Goal: Information Seeking & Learning: Compare options

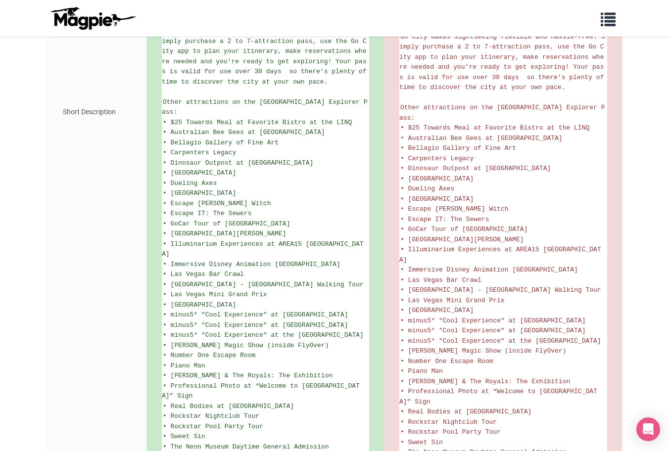
scroll to position [601, 0]
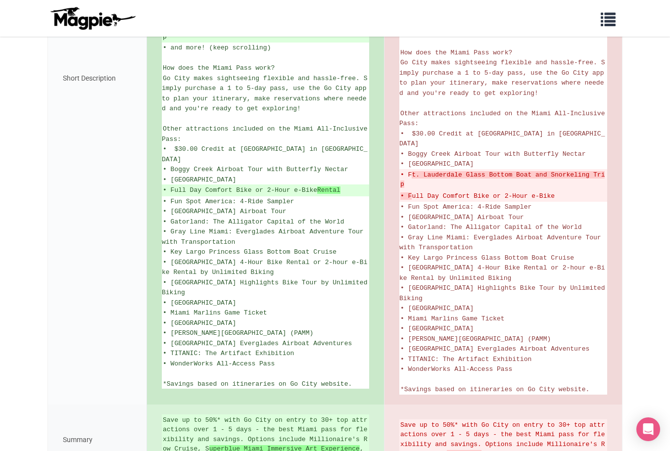
scroll to position [528, 0]
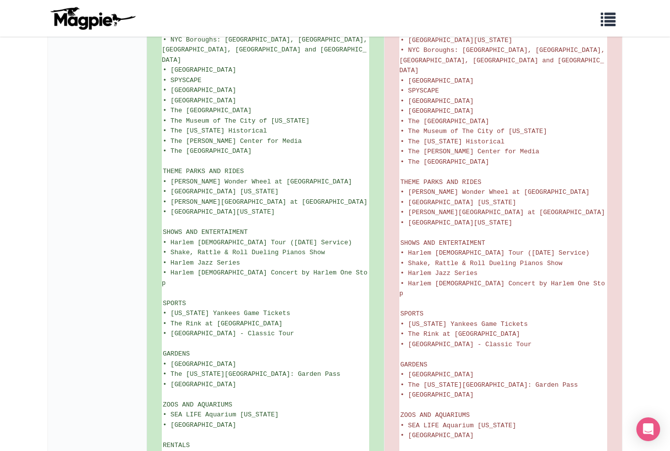
scroll to position [1511, 0]
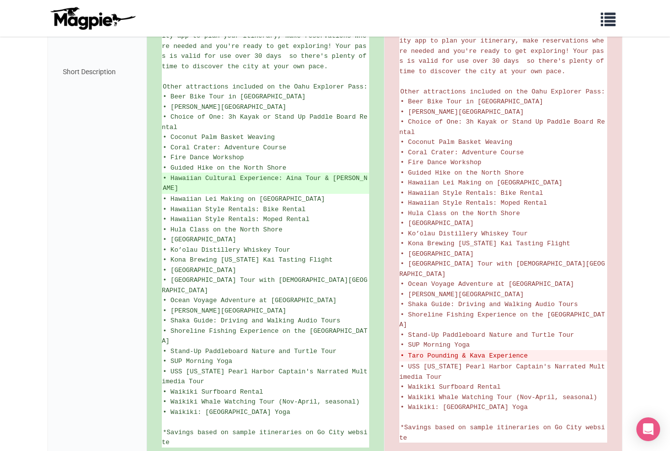
scroll to position [559, 0]
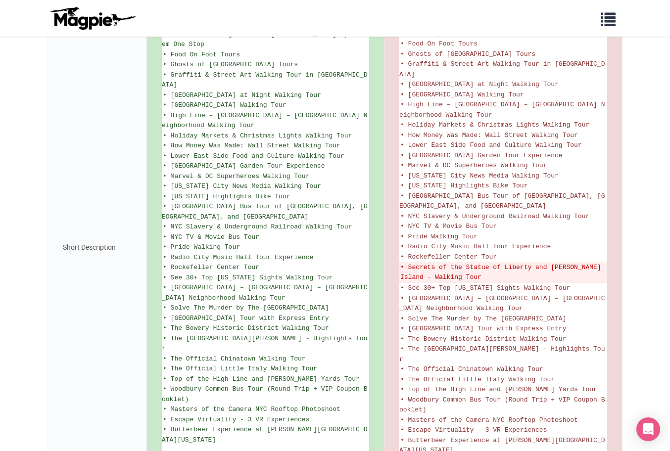
scroll to position [878, 0]
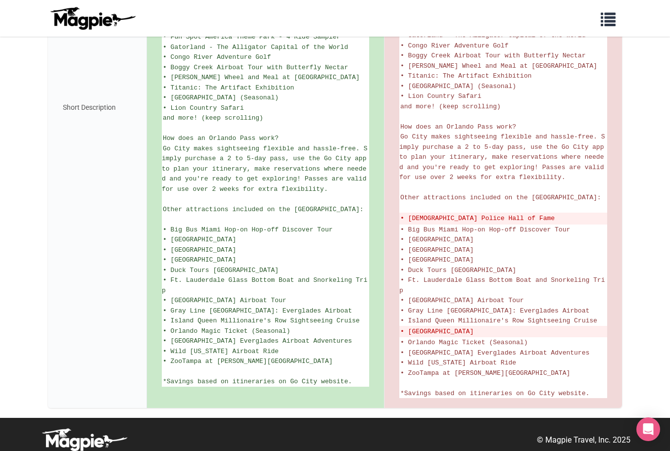
scroll to position [437, 0]
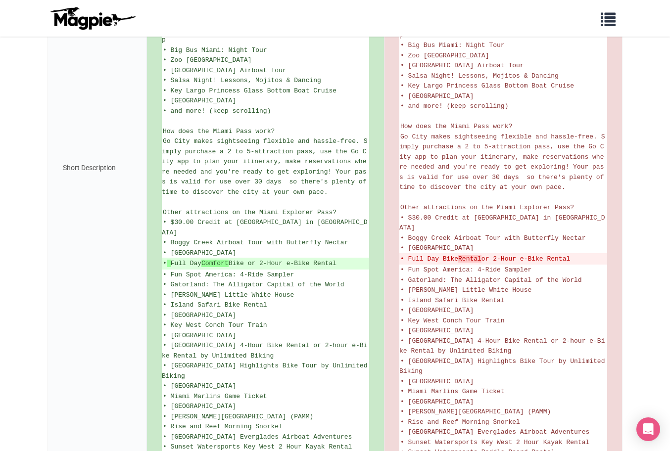
scroll to position [524, 0]
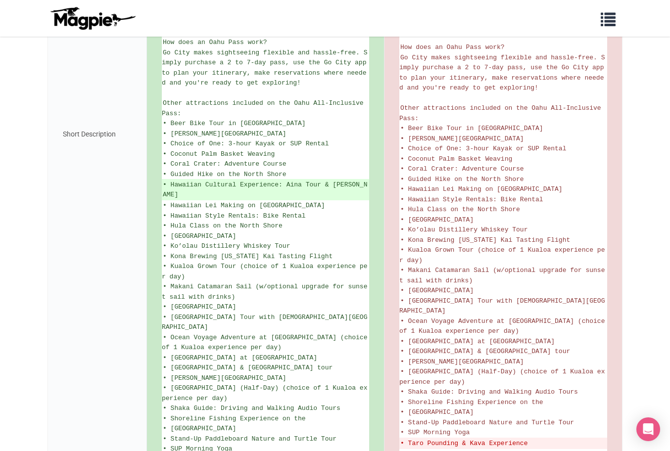
scroll to position [601, 0]
